Goal: Task Accomplishment & Management: Complete application form

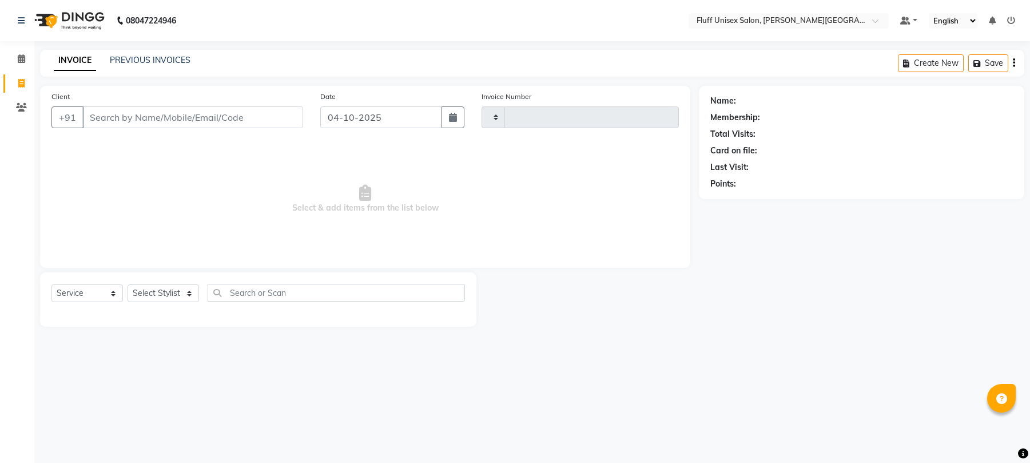
select select "service"
type input "2633"
select select "32"
click at [90, 114] on input "Client" at bounding box center [194, 117] width 224 height 22
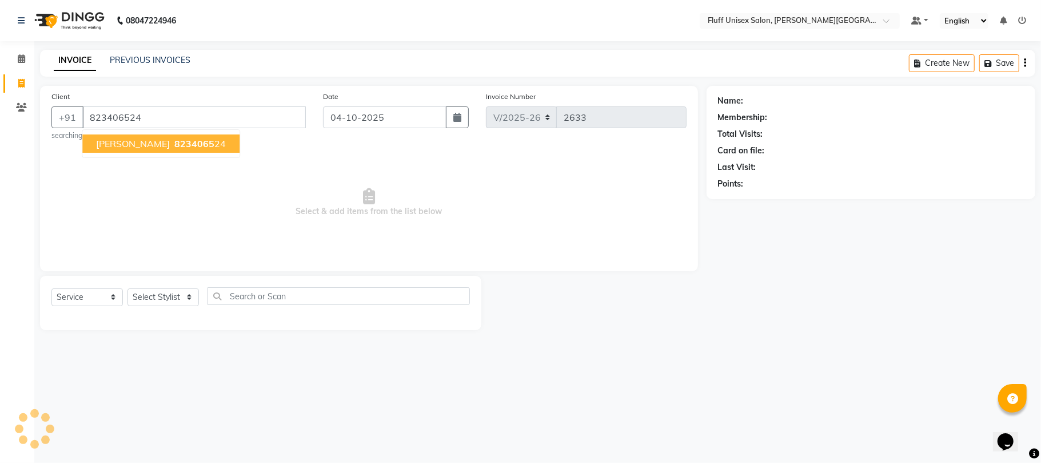
type input "823406524"
click at [174, 138] on span "823406524" at bounding box center [199, 143] width 51 height 11
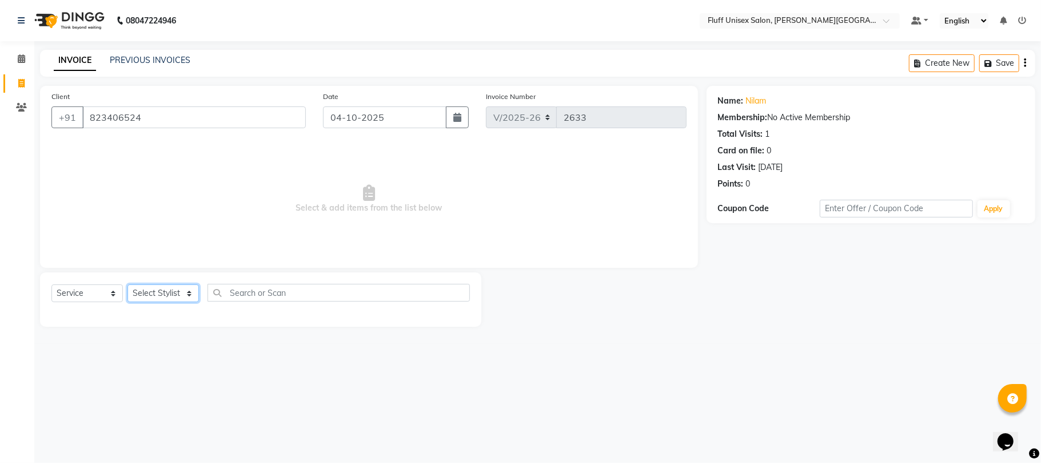
click at [188, 293] on select "Select Stylist Chinu [PERSON_NAME] Reception Rohit" at bounding box center [163, 293] width 71 height 18
select select "32299"
click at [128, 284] on select "Select Stylist Chinu [PERSON_NAME] Reception Rohit" at bounding box center [163, 293] width 71 height 18
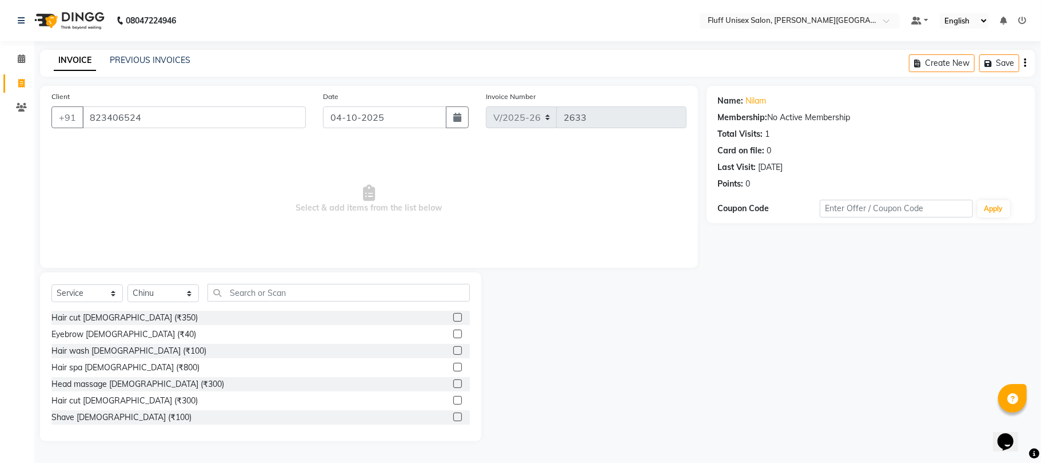
click at [453, 317] on label at bounding box center [457, 317] width 9 height 9
click at [453, 317] on input "checkbox" at bounding box center [456, 317] width 7 height 7
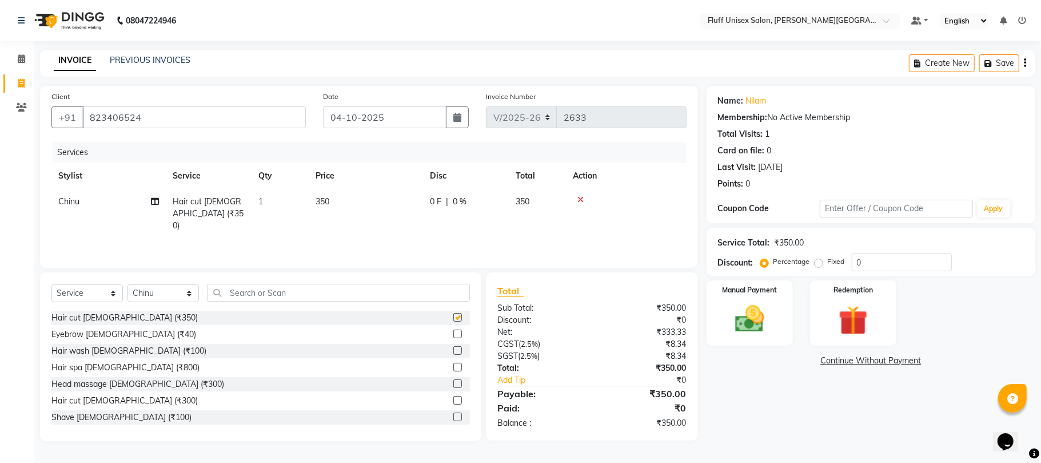
checkbox input "false"
click at [341, 191] on td "350" at bounding box center [366, 214] width 114 height 50
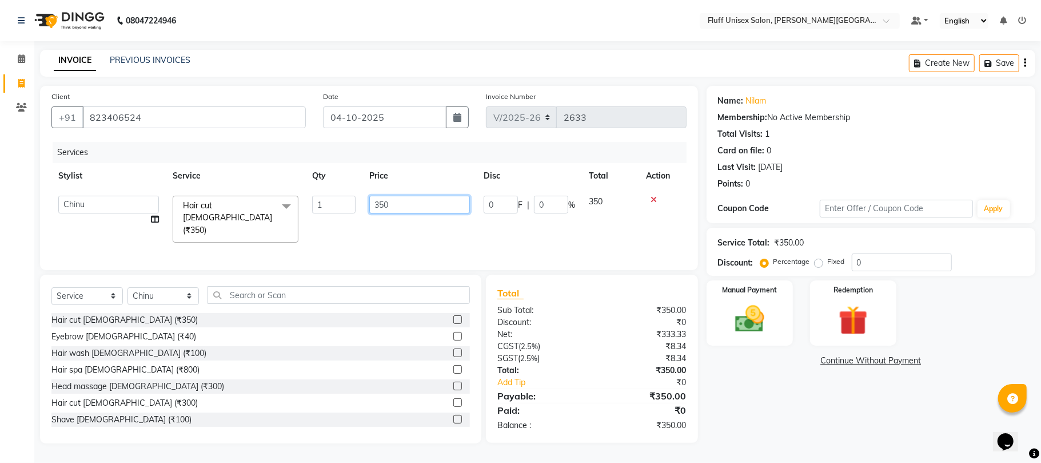
click at [414, 210] on input "350" at bounding box center [419, 205] width 101 height 18
type input "3"
type input "250"
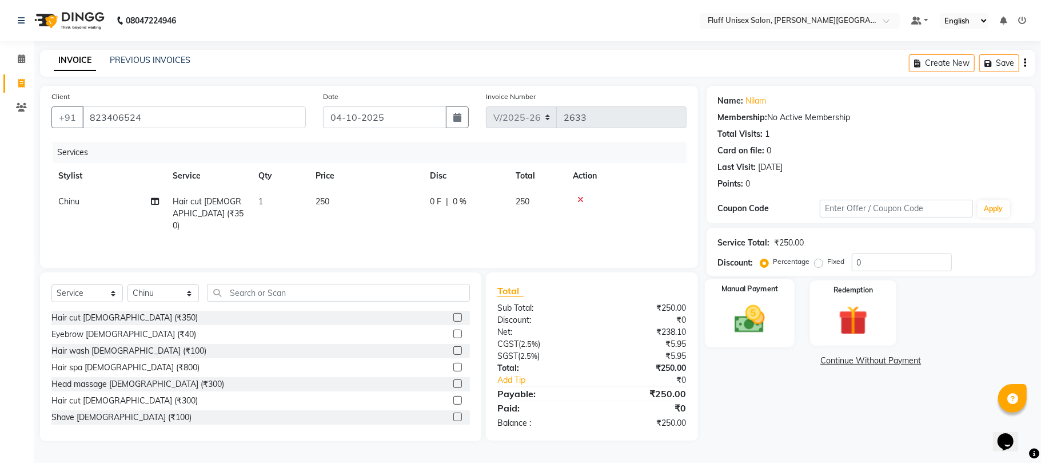
click at [736, 309] on img at bounding box center [750, 318] width 50 height 35
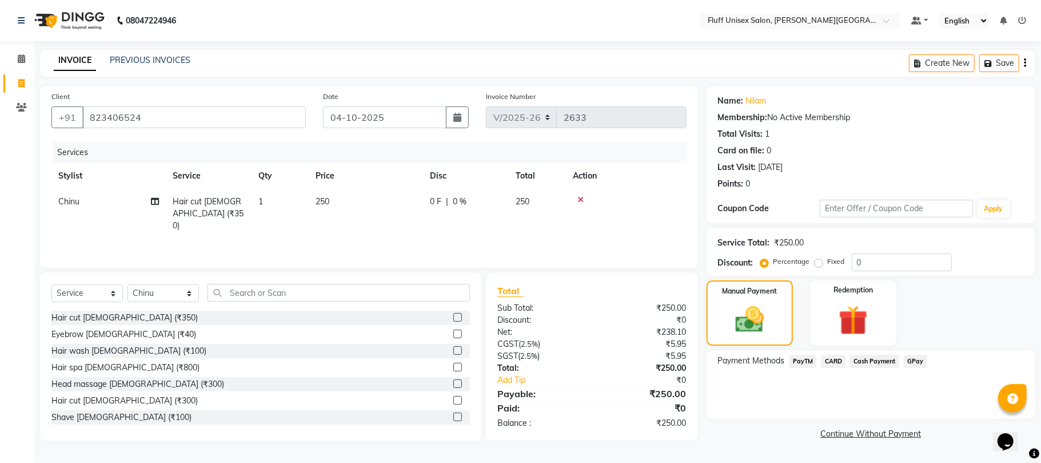
click at [870, 360] on span "Cash Payment" at bounding box center [874, 361] width 49 height 13
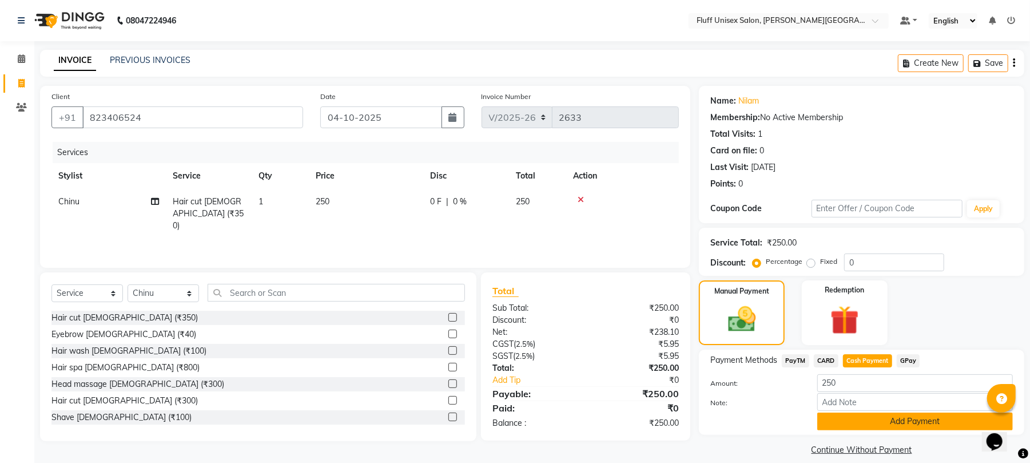
click at [874, 428] on button "Add Payment" at bounding box center [915, 421] width 196 height 18
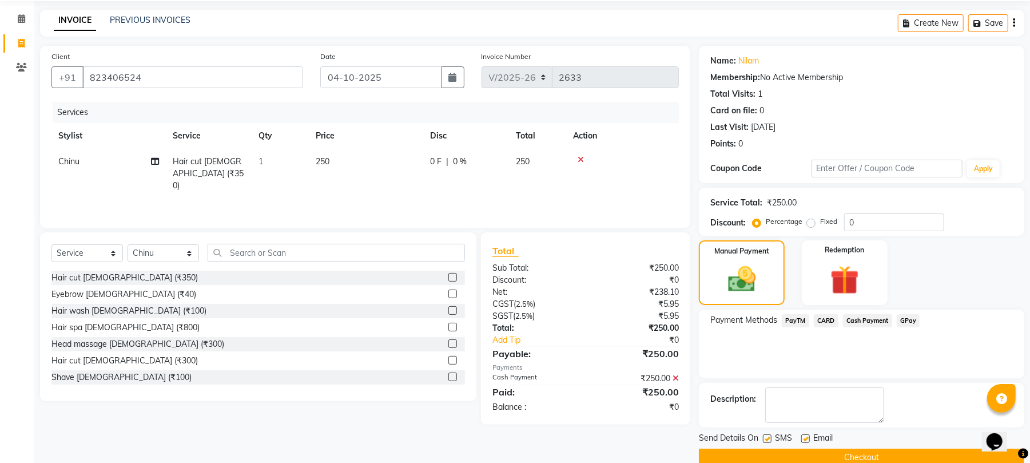
scroll to position [62, 0]
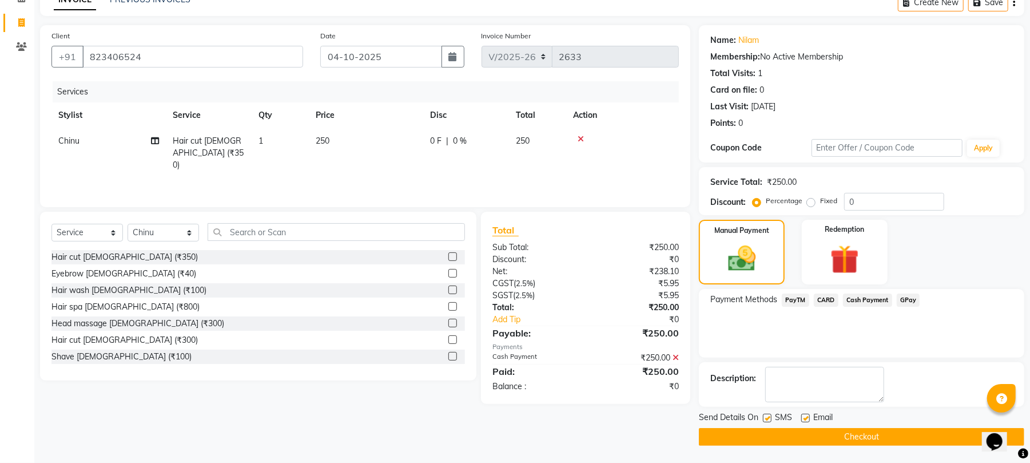
click at [875, 439] on button "Checkout" at bounding box center [861, 437] width 325 height 18
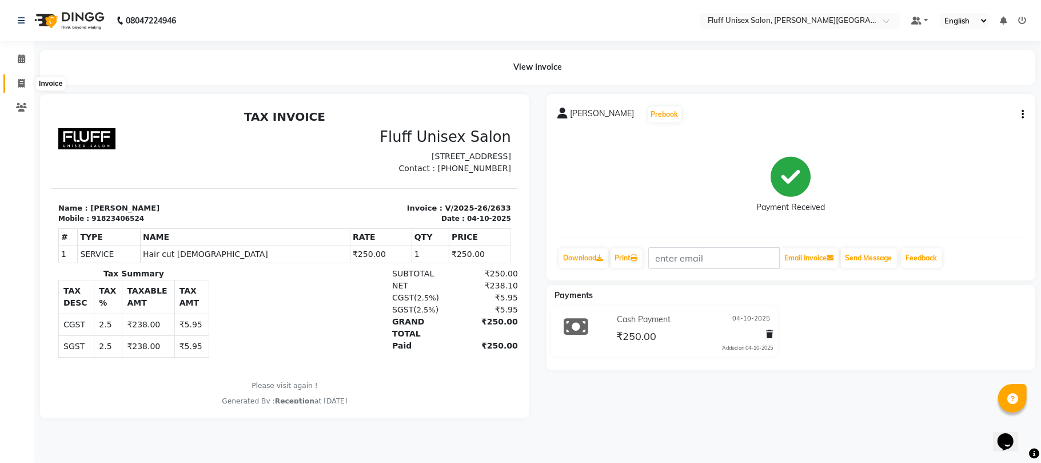
click at [13, 81] on span at bounding box center [21, 83] width 20 height 13
select select "service"
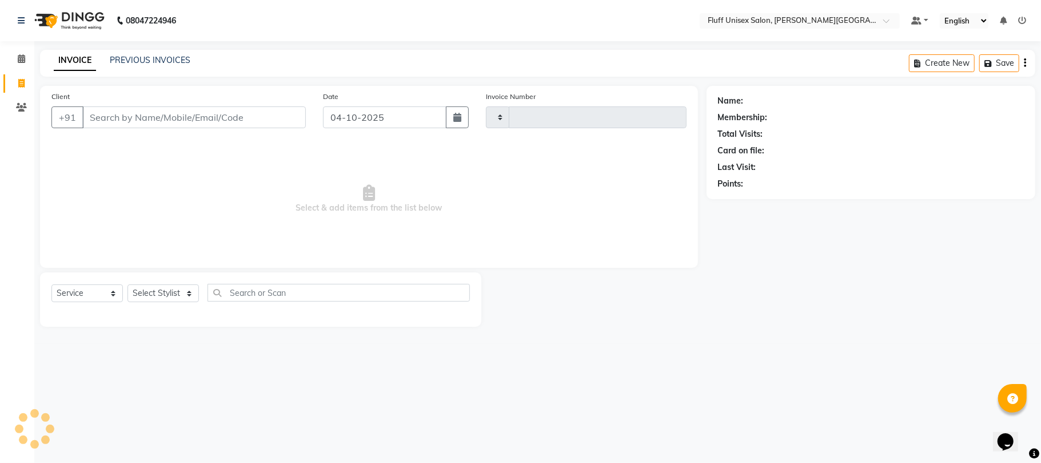
type input "2634"
select select "32"
click at [213, 113] on input "Client" at bounding box center [194, 117] width 224 height 22
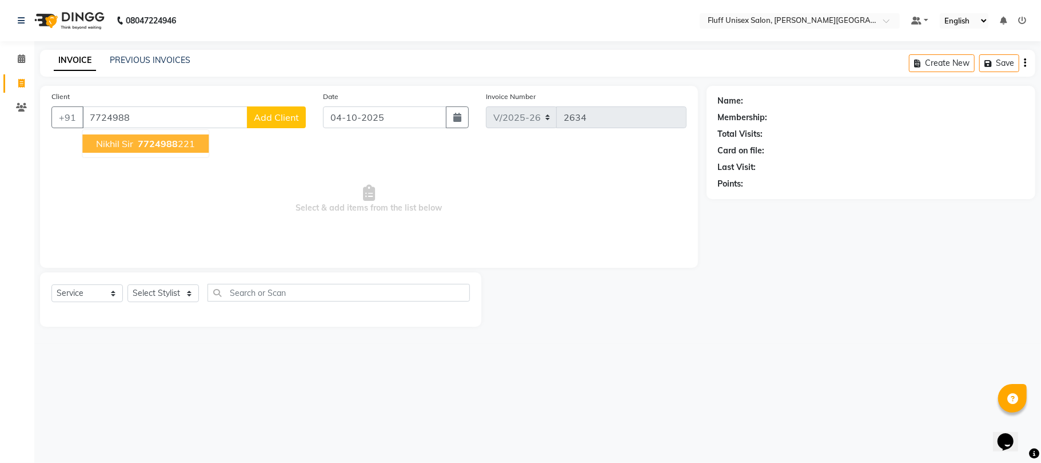
click at [166, 140] on span "7724988" at bounding box center [158, 143] width 40 height 11
type input "7724988221"
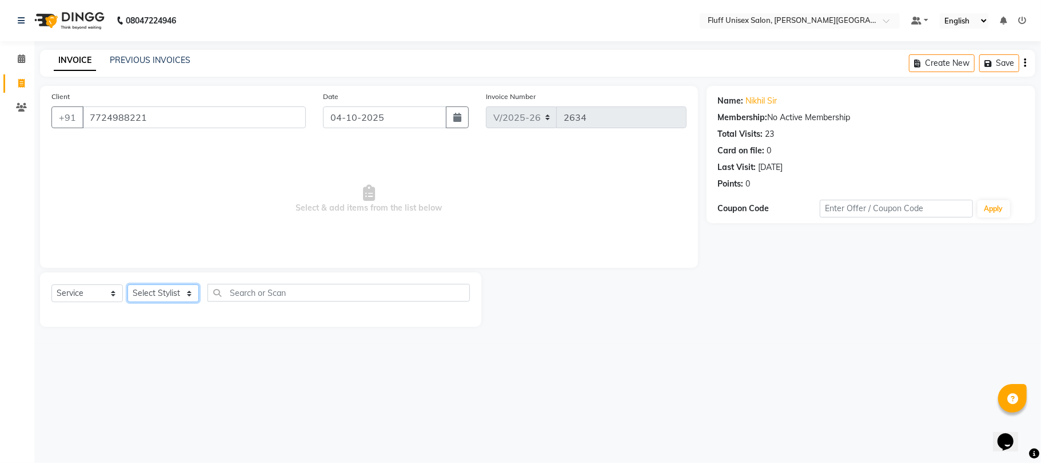
click at [165, 292] on select "Select Stylist Chinu [PERSON_NAME] Reception Rohit" at bounding box center [163, 293] width 71 height 18
select select "43283"
click at [128, 284] on select "Select Stylist Chinu [PERSON_NAME] Reception Rohit" at bounding box center [163, 293] width 71 height 18
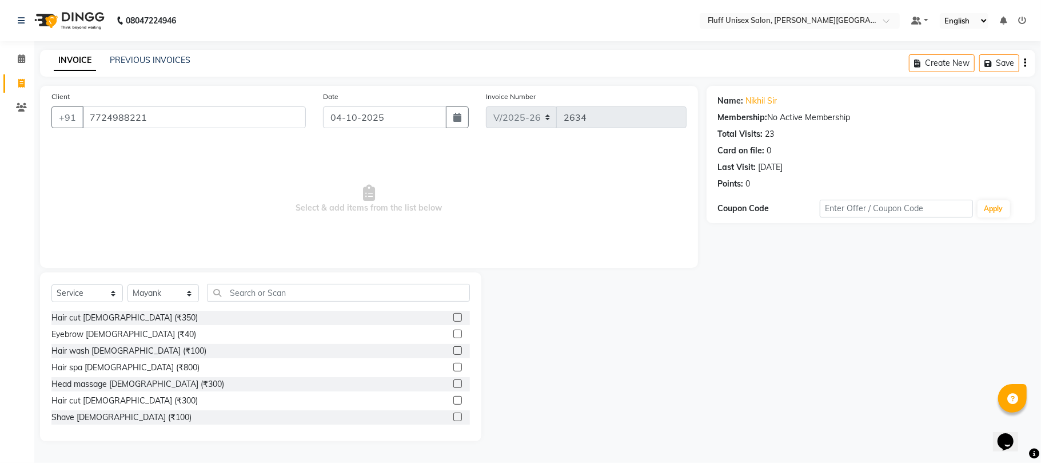
click at [453, 399] on label at bounding box center [457, 400] width 9 height 9
click at [453, 399] on input "checkbox" at bounding box center [456, 400] width 7 height 7
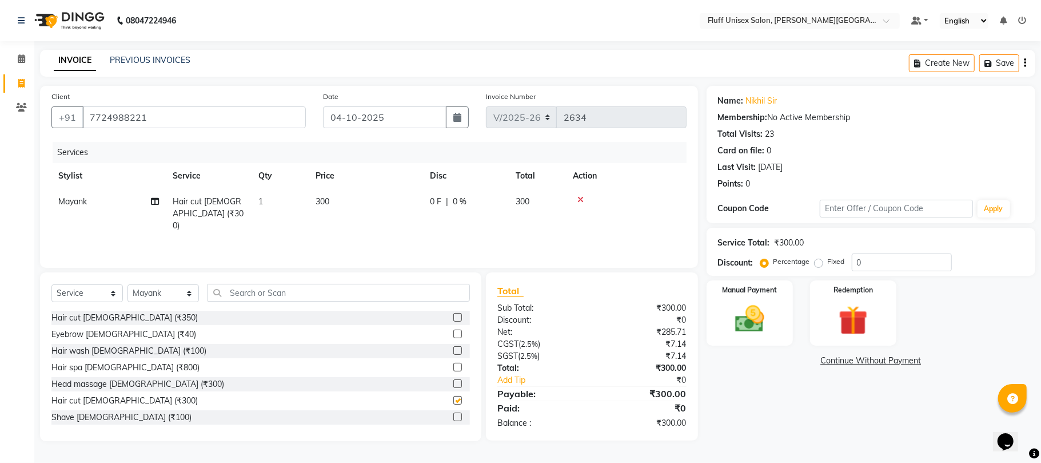
checkbox input "false"
click at [347, 210] on td "300" at bounding box center [366, 214] width 114 height 50
select select "43283"
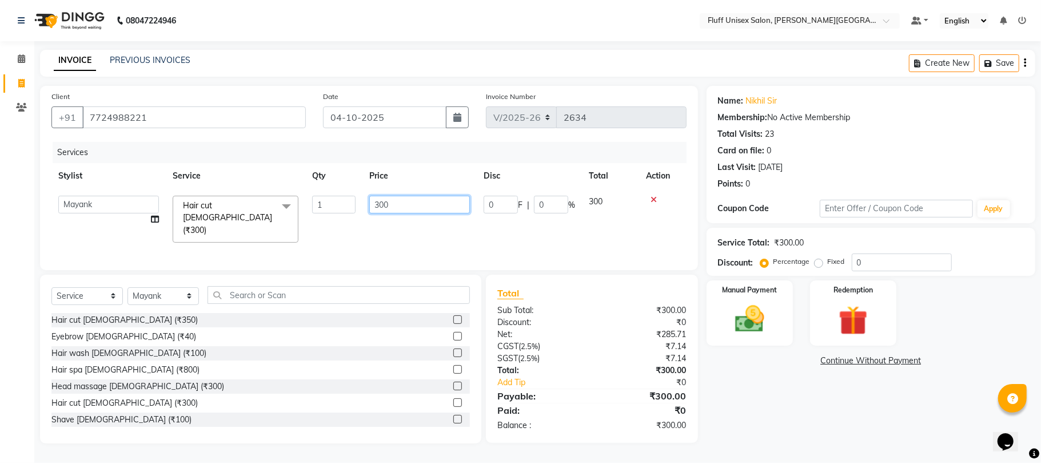
click at [448, 207] on input "300" at bounding box center [419, 205] width 101 height 18
type input "3"
click at [439, 202] on input "number" at bounding box center [419, 205] width 101 height 18
type input "250"
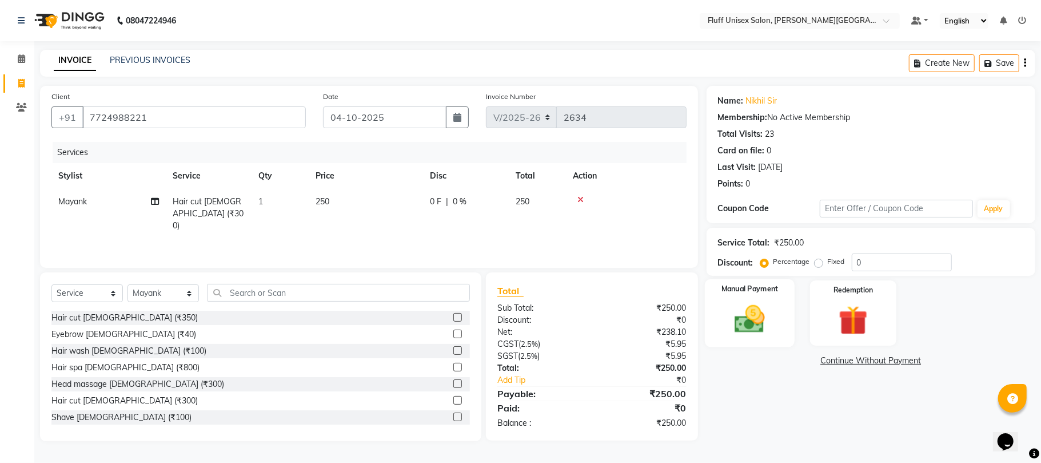
click at [755, 316] on img at bounding box center [750, 318] width 50 height 35
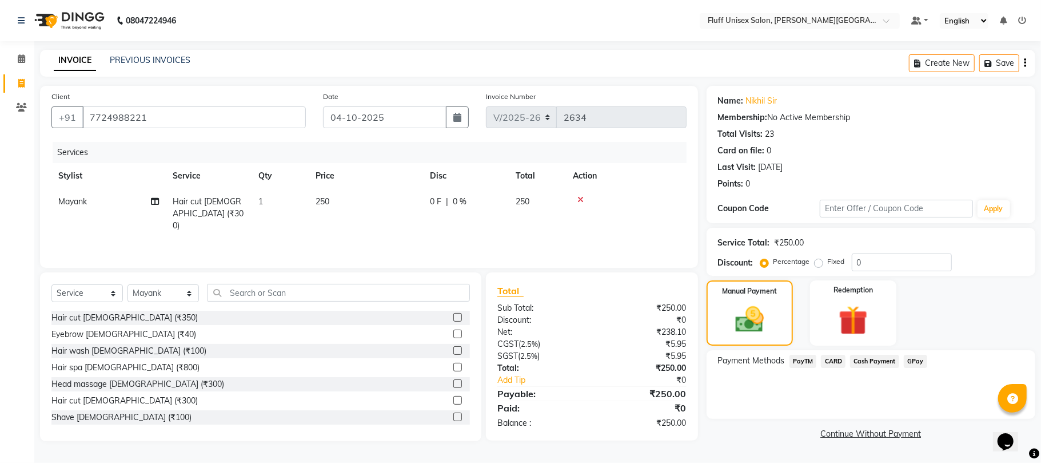
click at [804, 363] on span "PayTM" at bounding box center [803, 361] width 27 height 13
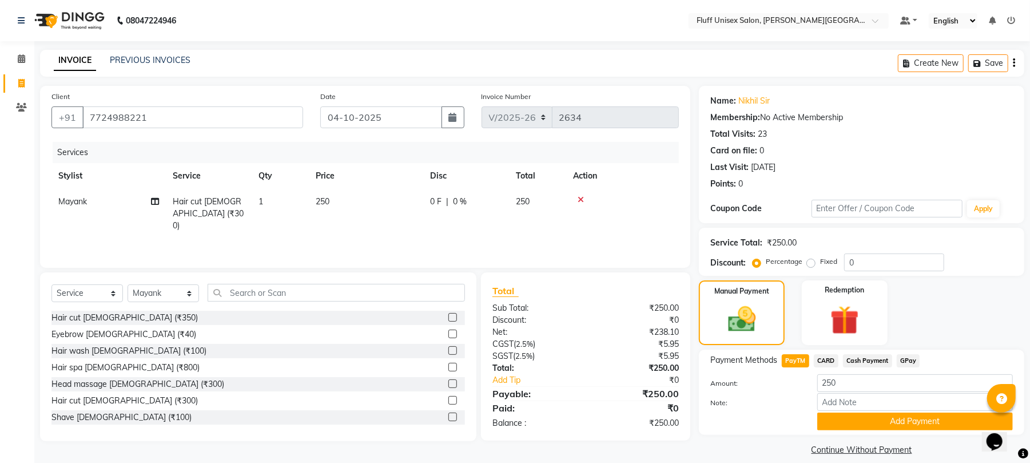
scroll to position [13, 0]
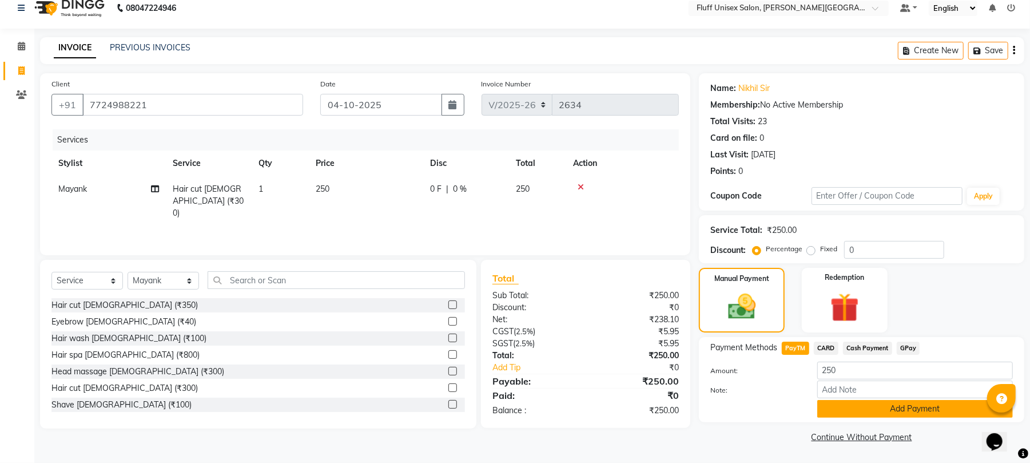
click at [875, 406] on button "Add Payment" at bounding box center [915, 409] width 196 height 18
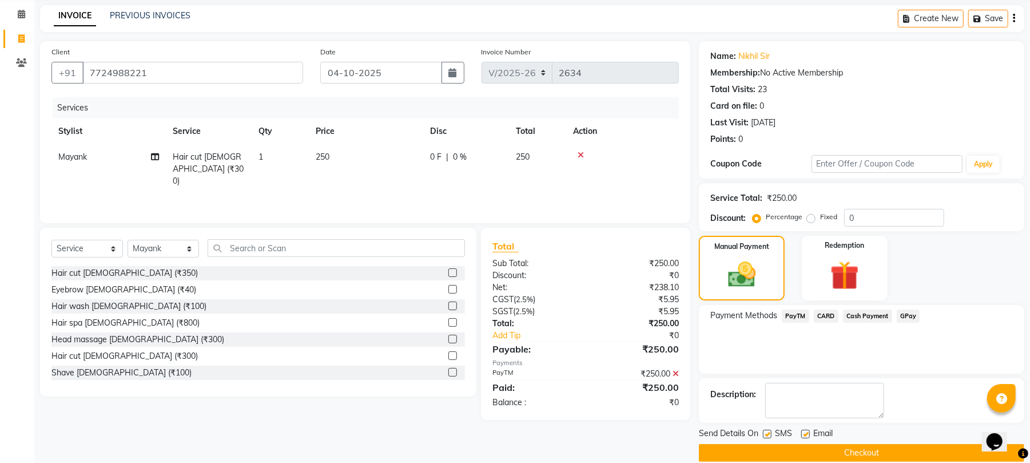
scroll to position [62, 0]
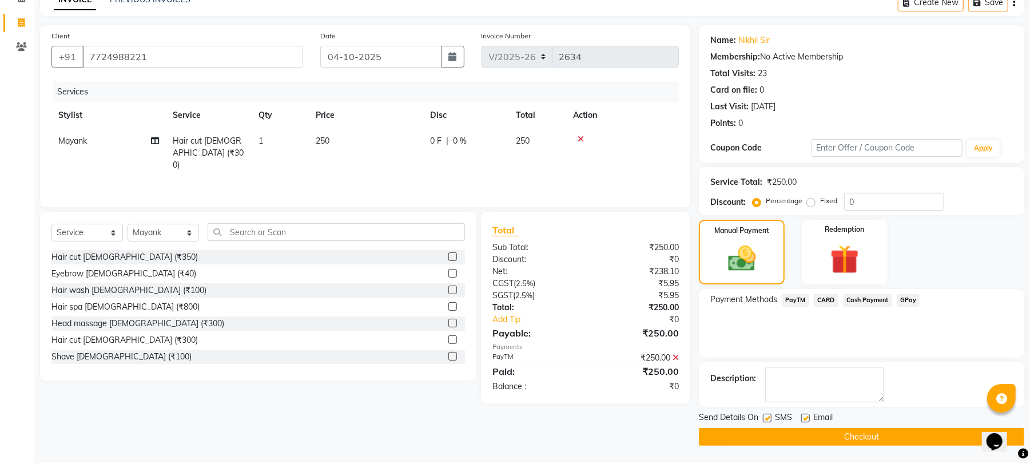
click at [881, 426] on div "Send Details On SMS Email Checkout" at bounding box center [861, 428] width 325 height 34
click at [886, 433] on button "Checkout" at bounding box center [861, 437] width 325 height 18
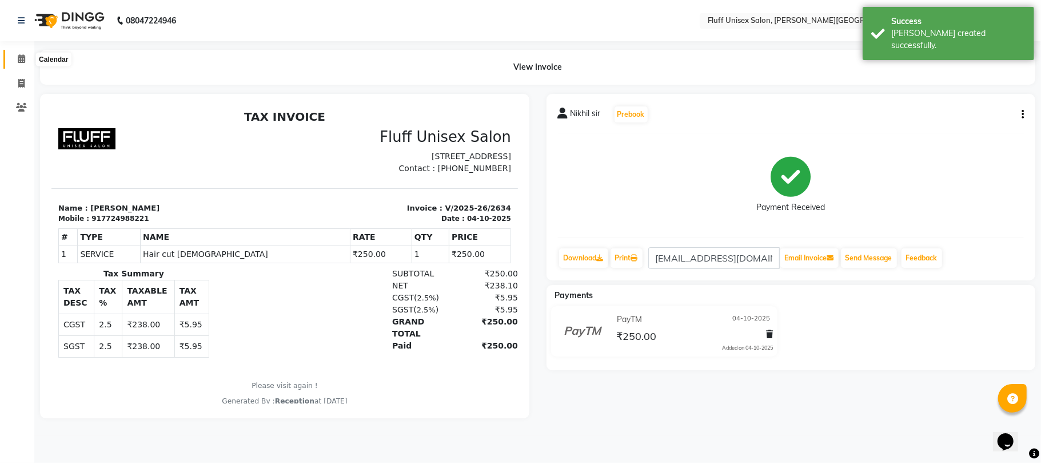
click at [18, 55] on icon at bounding box center [21, 58] width 7 height 9
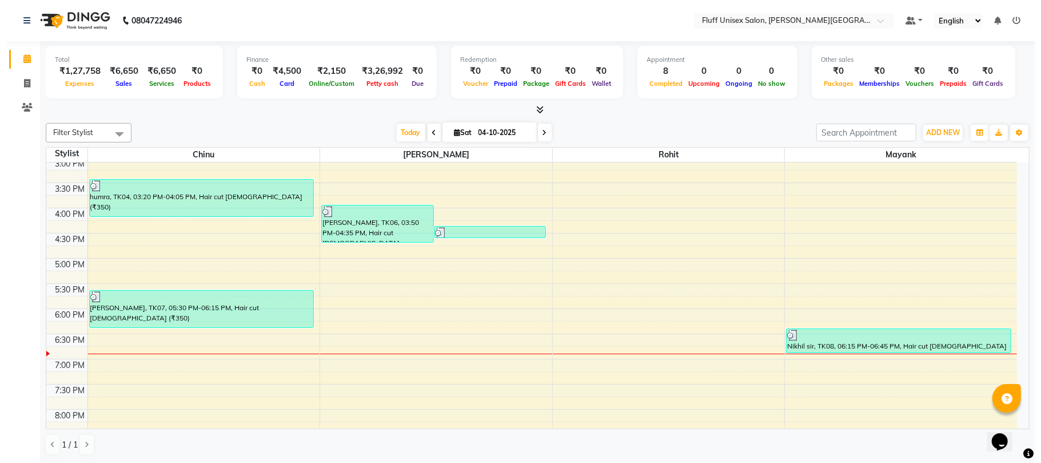
scroll to position [327, 0]
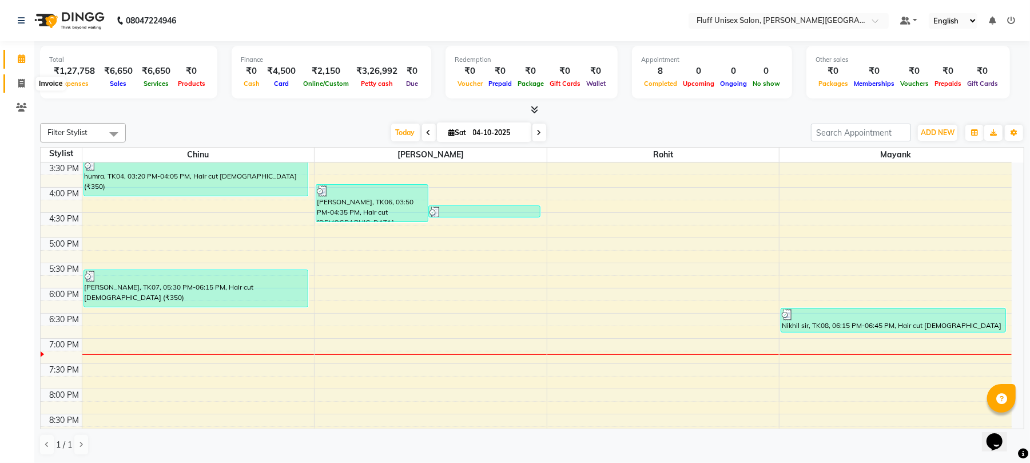
click at [18, 80] on icon at bounding box center [21, 83] width 6 height 9
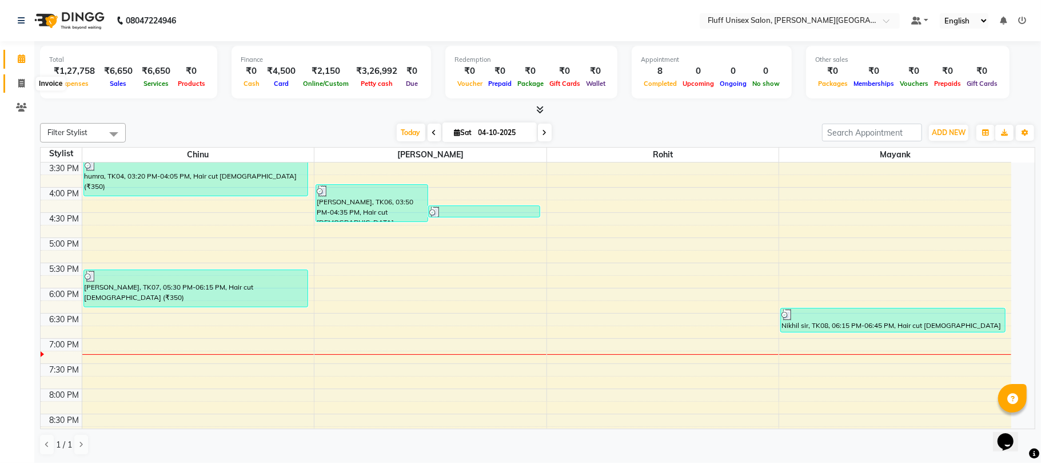
select select "service"
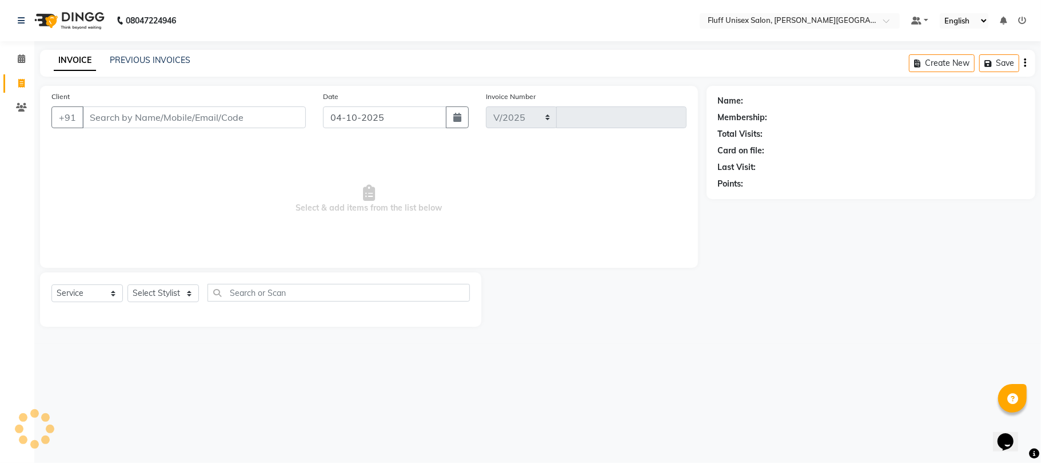
select select "32"
type input "2635"
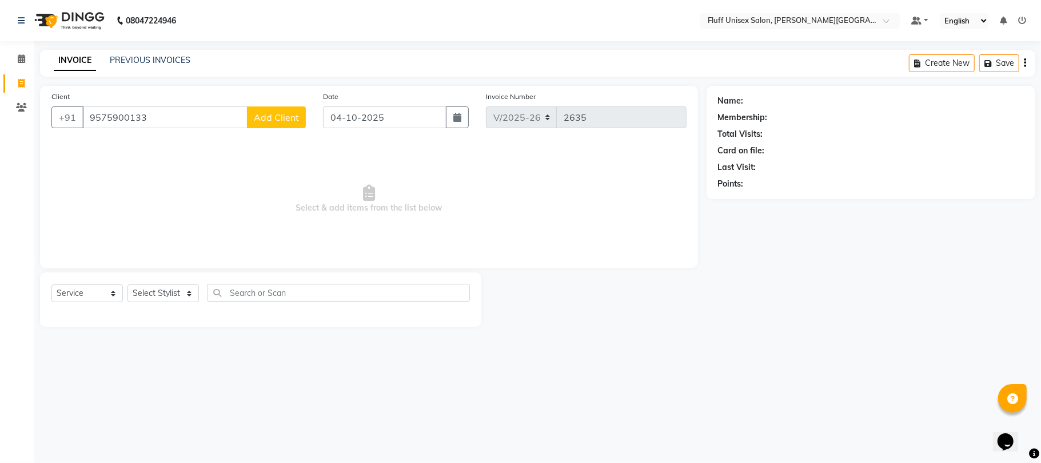
type input "9575900133"
click at [293, 126] on button "Add Client" at bounding box center [276, 117] width 59 height 22
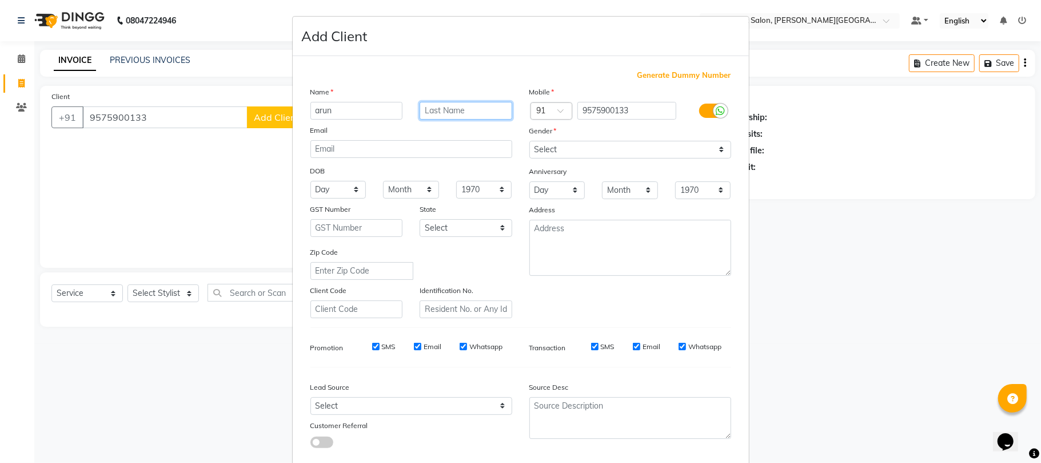
click at [457, 115] on input "text" at bounding box center [466, 111] width 93 height 18
click at [385, 99] on div "Name" at bounding box center [411, 94] width 219 height 16
click at [381, 103] on input "arun" at bounding box center [356, 111] width 93 height 18
type input "ankur"
click at [451, 105] on input "text" at bounding box center [466, 111] width 93 height 18
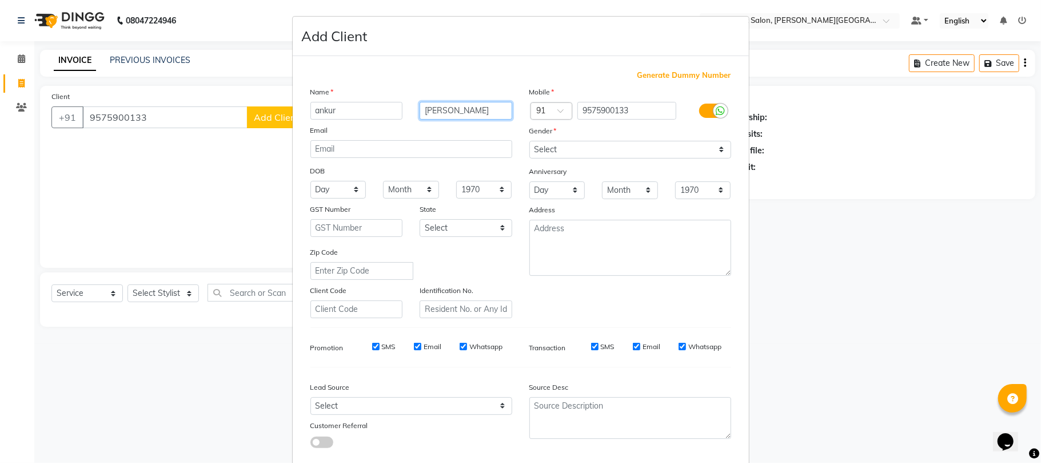
type input "[PERSON_NAME]"
click at [547, 145] on select "Select [DEMOGRAPHIC_DATA] [DEMOGRAPHIC_DATA] Other Prefer Not To Say" at bounding box center [630, 150] width 202 height 18
select select "[DEMOGRAPHIC_DATA]"
click at [529, 141] on select "Select [DEMOGRAPHIC_DATA] [DEMOGRAPHIC_DATA] Other Prefer Not To Say" at bounding box center [630, 150] width 202 height 18
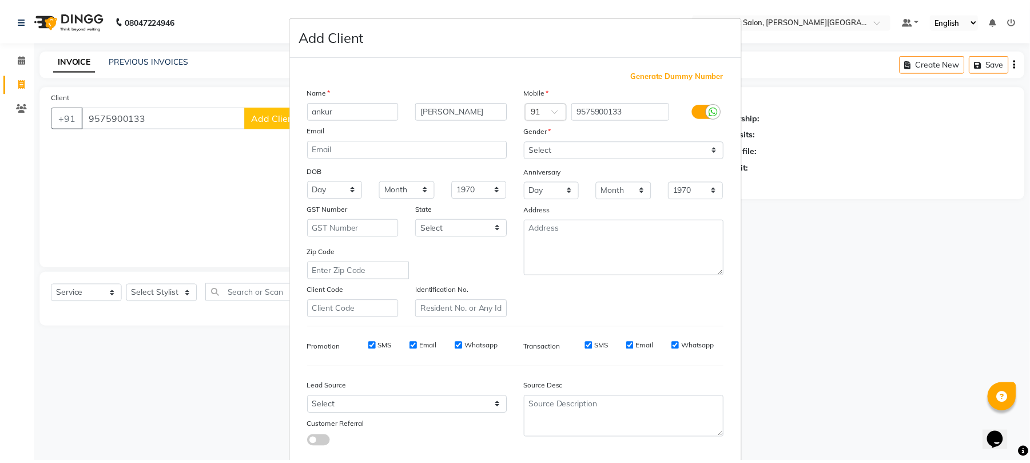
scroll to position [62, 0]
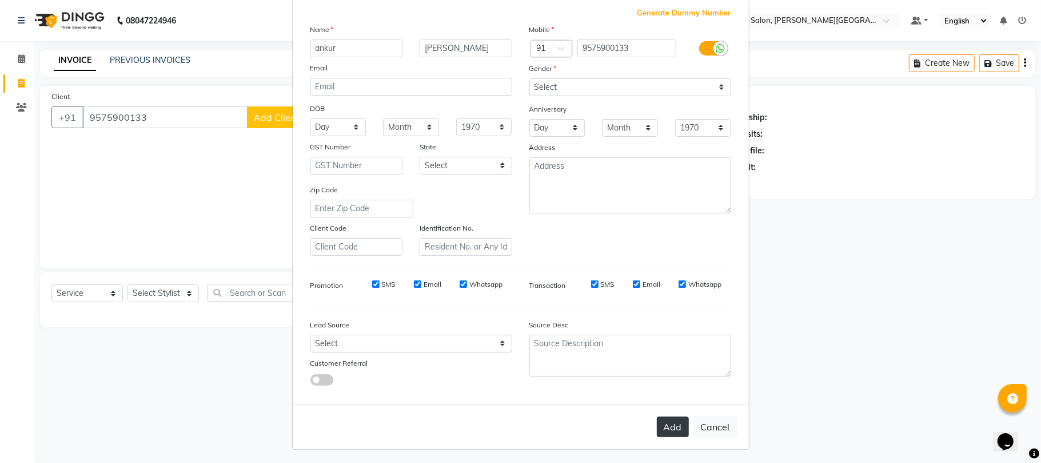
click at [664, 417] on button "Add" at bounding box center [673, 426] width 32 height 21
select select
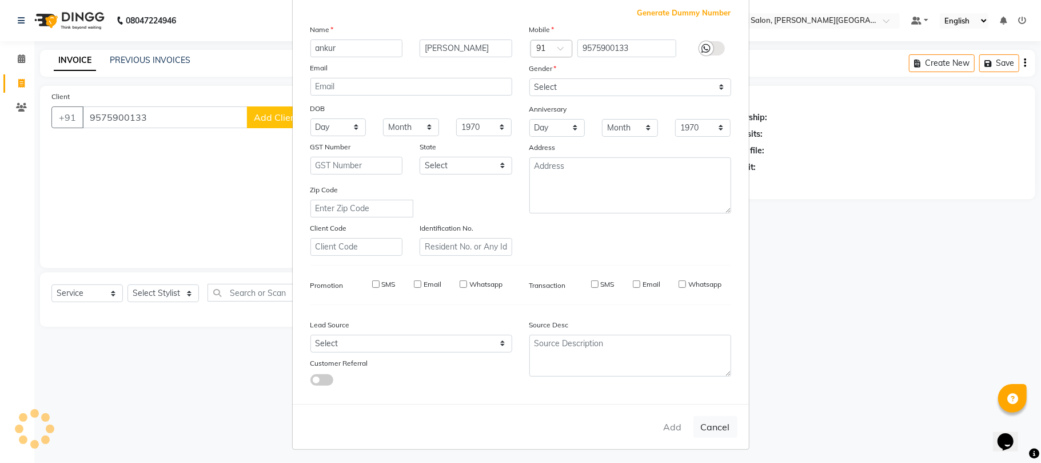
select select
checkbox input "false"
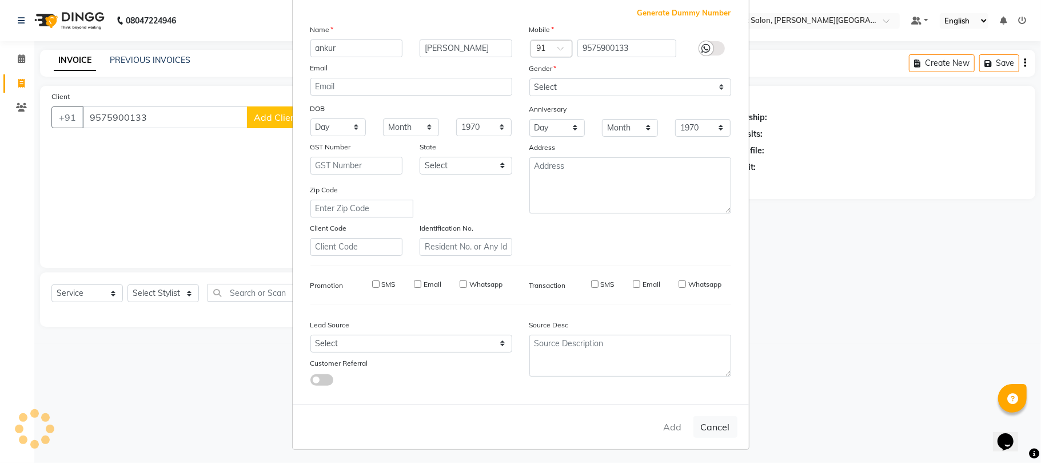
checkbox input "false"
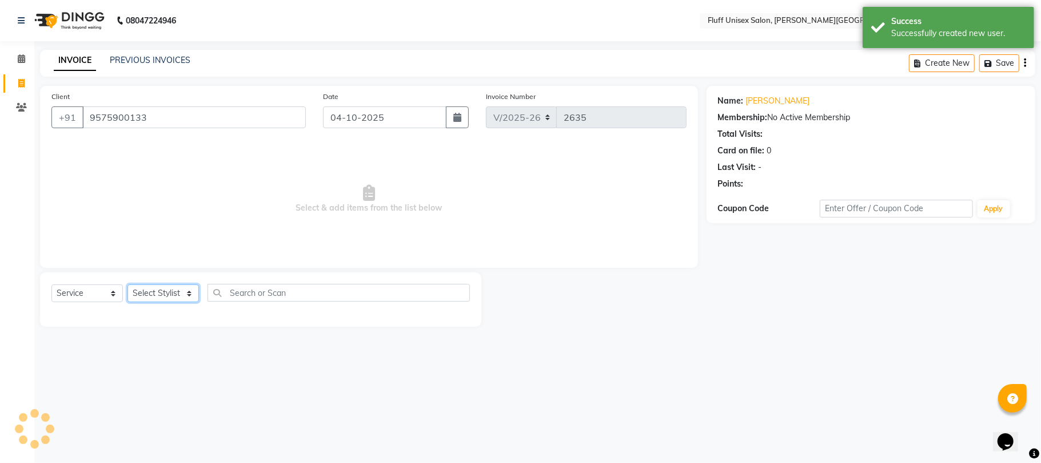
click at [161, 296] on select "Select Stylist Chinu [PERSON_NAME] Reception Rohit" at bounding box center [163, 293] width 71 height 18
select select "39020"
click at [128, 284] on select "Select Stylist Chinu [PERSON_NAME] Reception Rohit" at bounding box center [163, 293] width 71 height 18
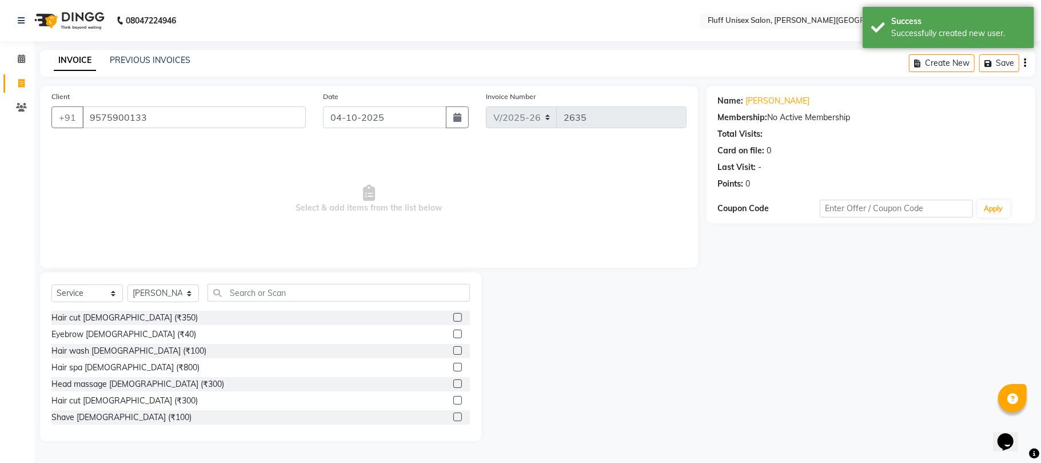
drag, startPoint x: 445, startPoint y: 399, endPoint x: 449, endPoint y: 413, distance: 15.0
click at [453, 399] on label at bounding box center [457, 400] width 9 height 9
click at [453, 399] on input "checkbox" at bounding box center [456, 400] width 7 height 7
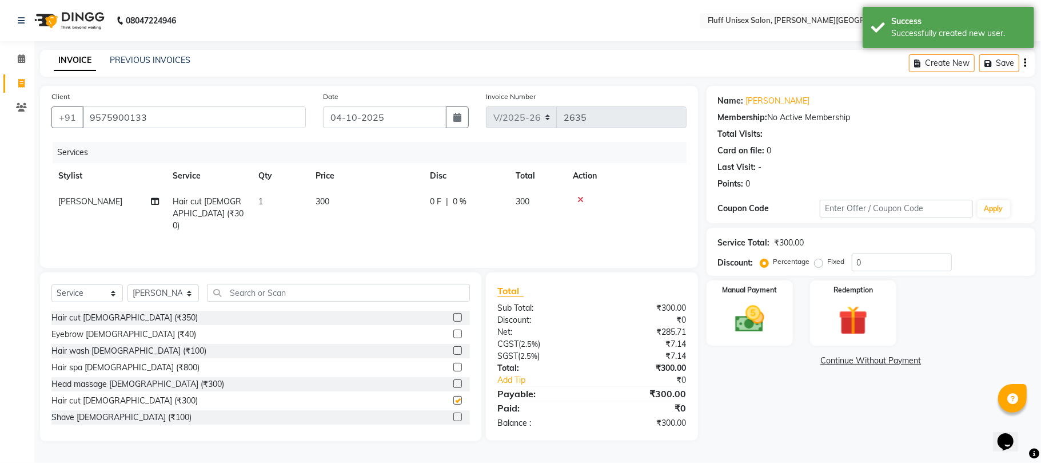
checkbox input "false"
click at [440, 417] on div "Shave [DEMOGRAPHIC_DATA] (₹100)" at bounding box center [260, 417] width 419 height 14
click at [453, 415] on label at bounding box center [457, 416] width 9 height 9
click at [453, 415] on input "checkbox" at bounding box center [456, 416] width 7 height 7
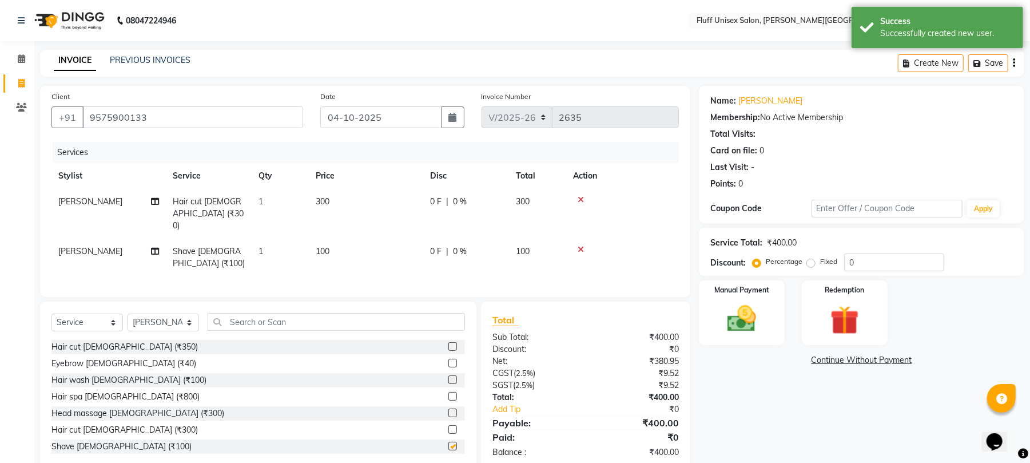
checkbox input "false"
click at [755, 308] on img at bounding box center [741, 318] width 49 height 35
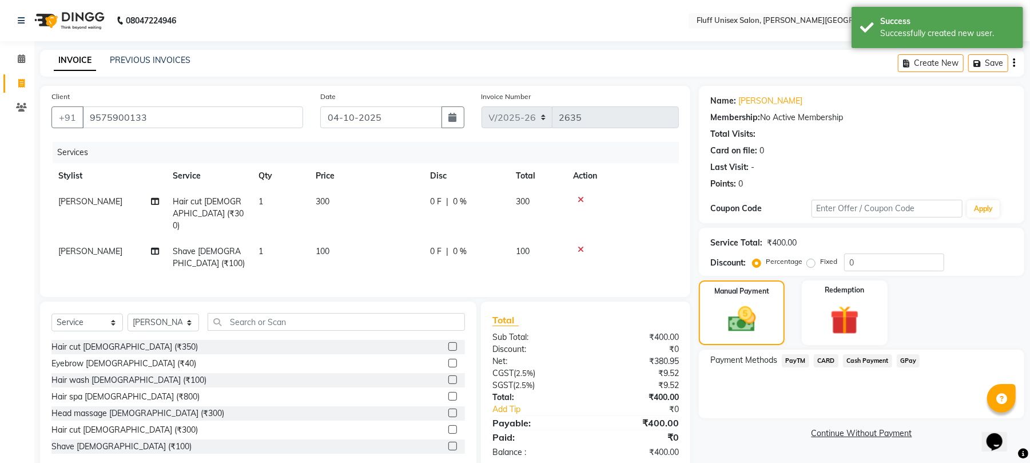
drag, startPoint x: 914, startPoint y: 357, endPoint x: 909, endPoint y: 365, distance: 8.7
click at [913, 357] on span "GPay" at bounding box center [908, 360] width 23 height 13
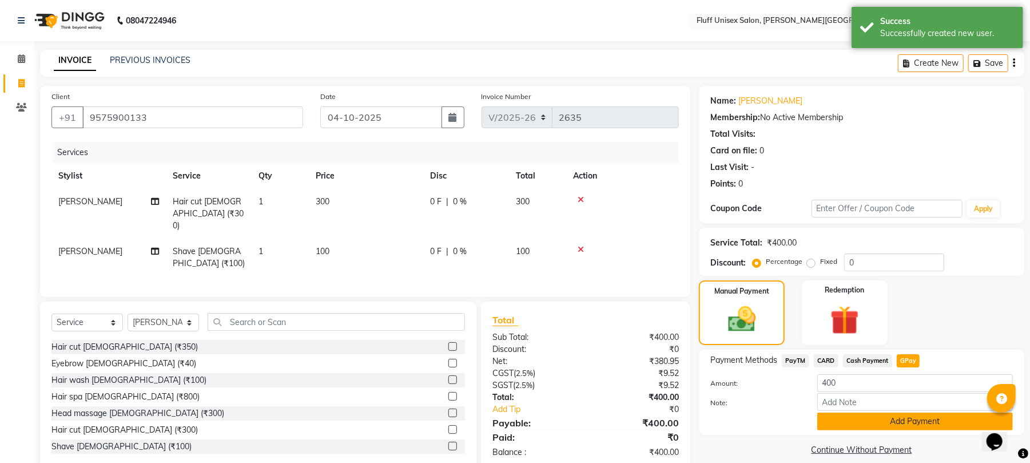
click at [909, 421] on button "Add Payment" at bounding box center [915, 421] width 196 height 18
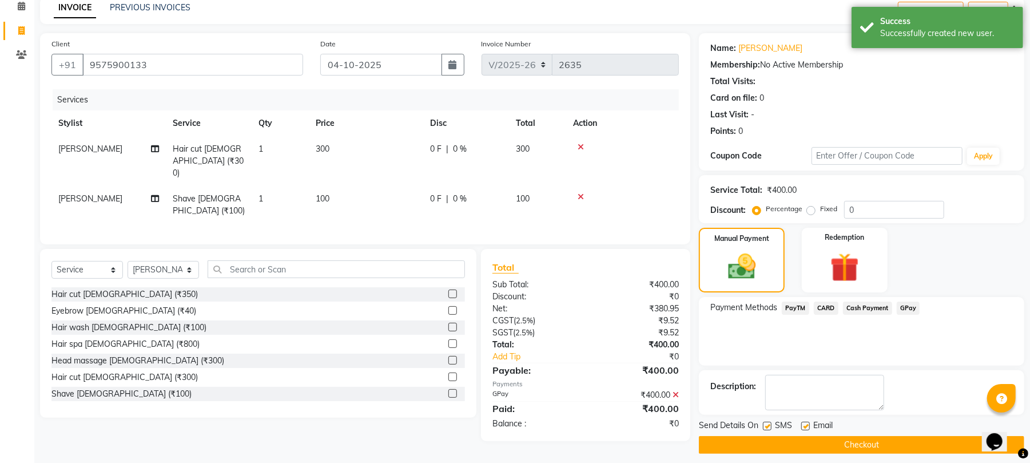
scroll to position [62, 0]
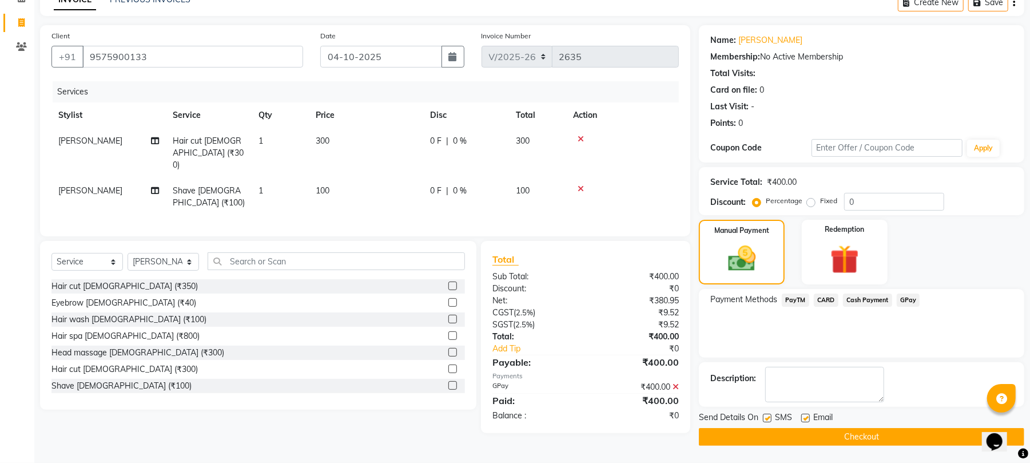
click at [931, 429] on button "Checkout" at bounding box center [861, 437] width 325 height 18
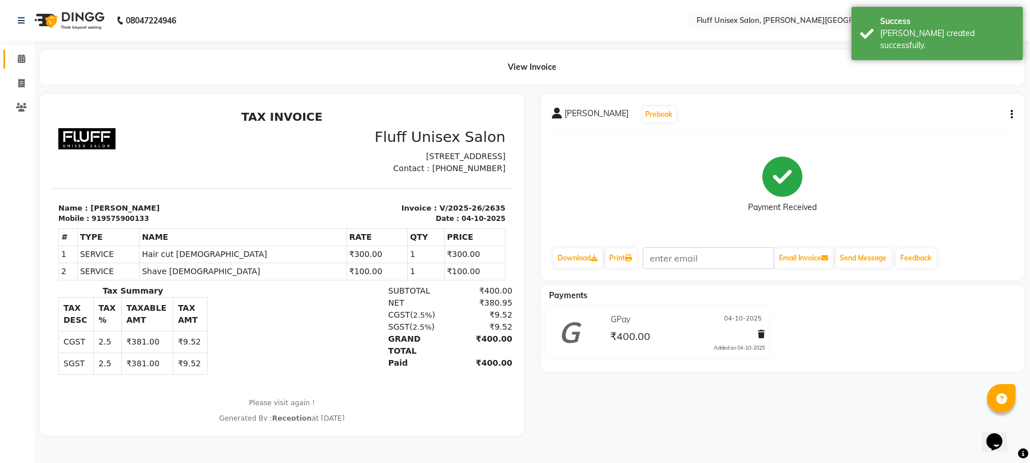
click at [9, 62] on link "Calendar" at bounding box center [16, 59] width 27 height 19
